Goal: Navigation & Orientation: Understand site structure

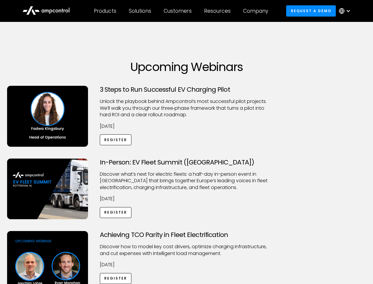
click at [182, 11] on div "Customers" at bounding box center [178, 11] width 28 height 7
click at [105, 11] on div "Products" at bounding box center [105, 11] width 22 height 7
click at [140, 11] on div "Solutions" at bounding box center [140, 11] width 22 height 7
click at [179, 11] on div "Customers" at bounding box center [178, 11] width 28 height 7
click at [219, 11] on div "Resources" at bounding box center [217, 11] width 27 height 7
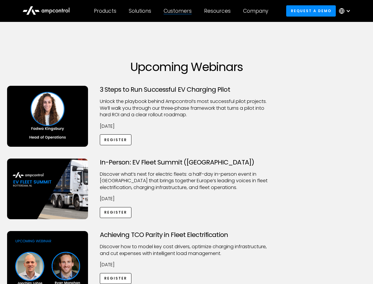
click at [258, 11] on div "Company" at bounding box center [255, 11] width 25 height 7
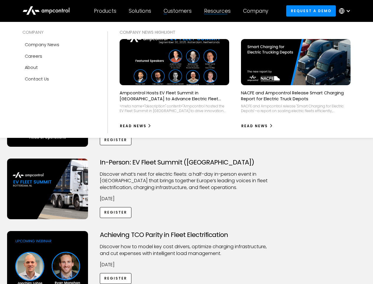
click at [346, 11] on div at bounding box center [348, 11] width 5 height 5
